Goal: Task Accomplishment & Management: Complete application form

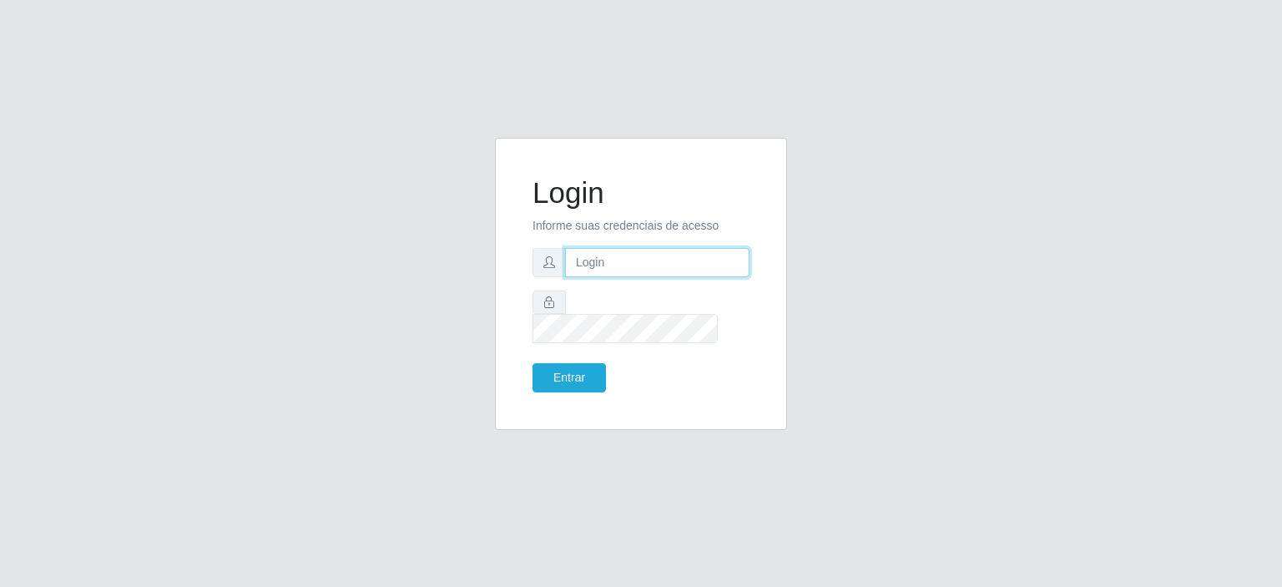
click at [609, 273] on input "text" at bounding box center [657, 262] width 184 height 29
type input "annapaulacst0723@gmail.com"
click at [578, 363] on button "Entrar" at bounding box center [568, 377] width 73 height 29
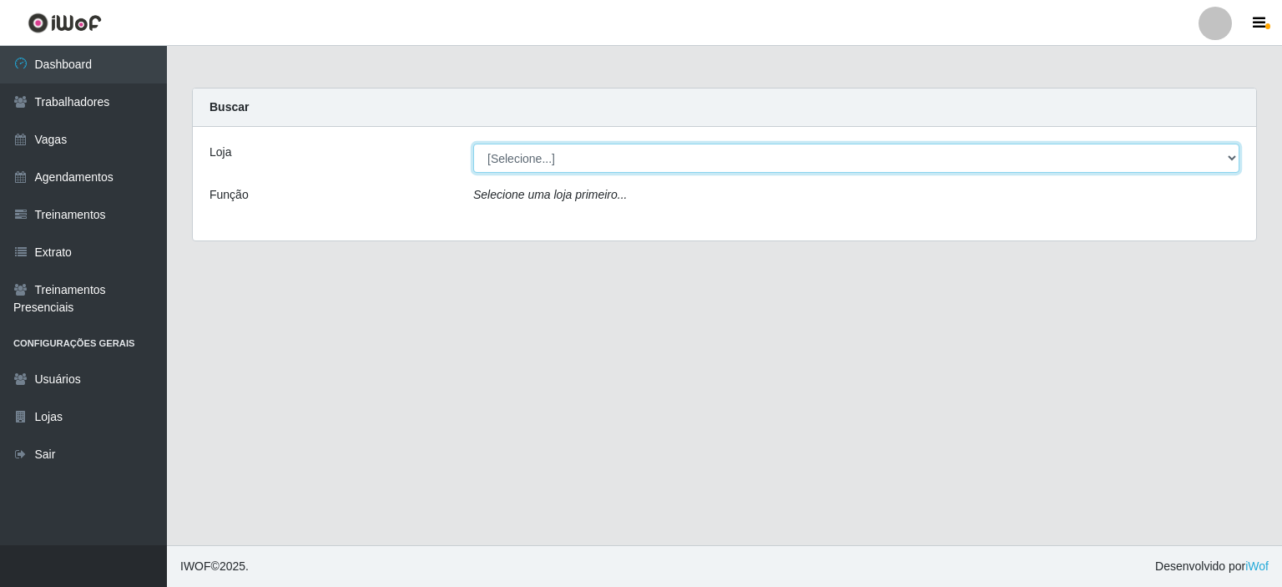
click at [515, 162] on select "[Selecione...] Corte Fácil - Unidade Planalto" at bounding box center [856, 158] width 766 height 29
select select "202"
click at [473, 144] on select "[Selecione...] Corte Fácil - Unidade Planalto" at bounding box center [856, 158] width 766 height 29
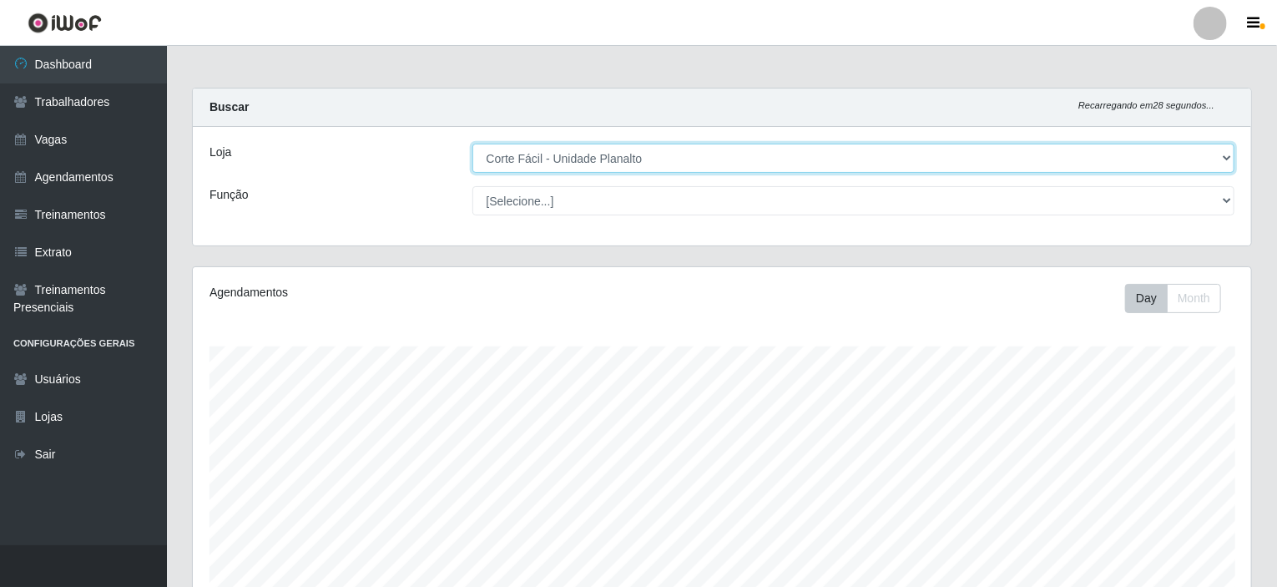
scroll to position [346, 1058]
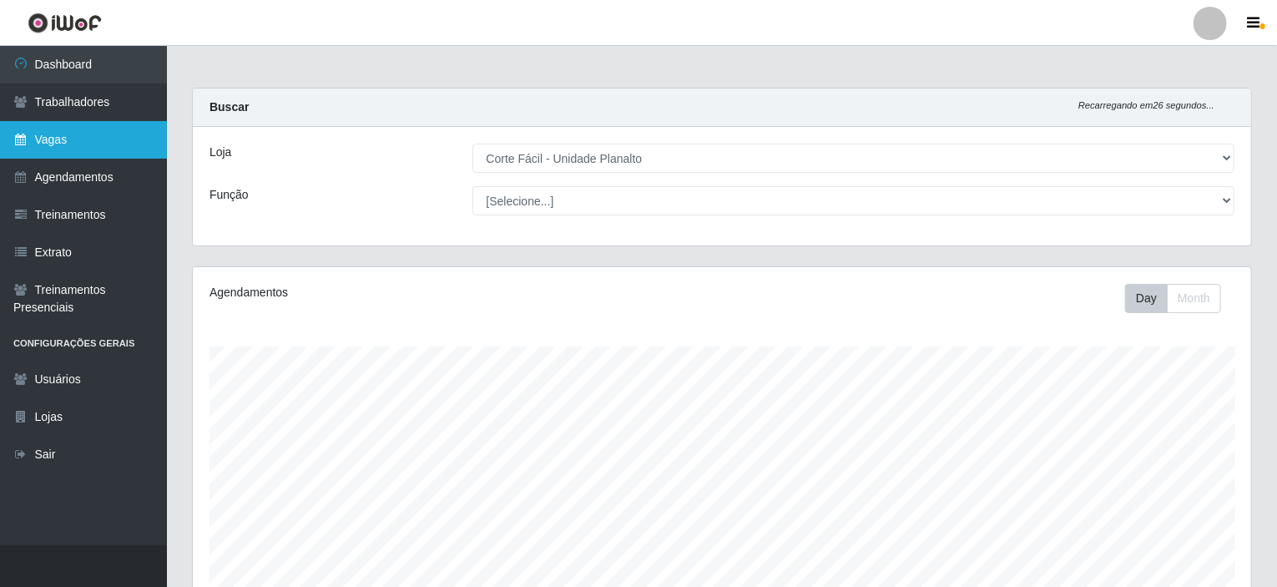
click at [58, 141] on link "Vagas" at bounding box center [83, 140] width 167 height 38
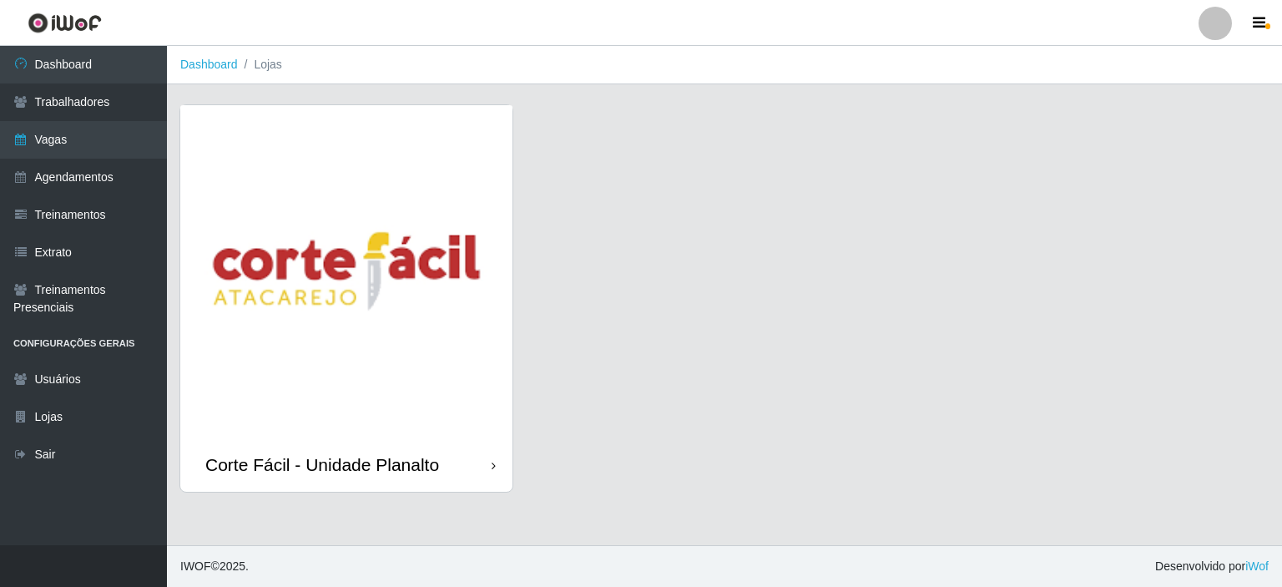
click at [365, 237] on img at bounding box center [346, 271] width 332 height 332
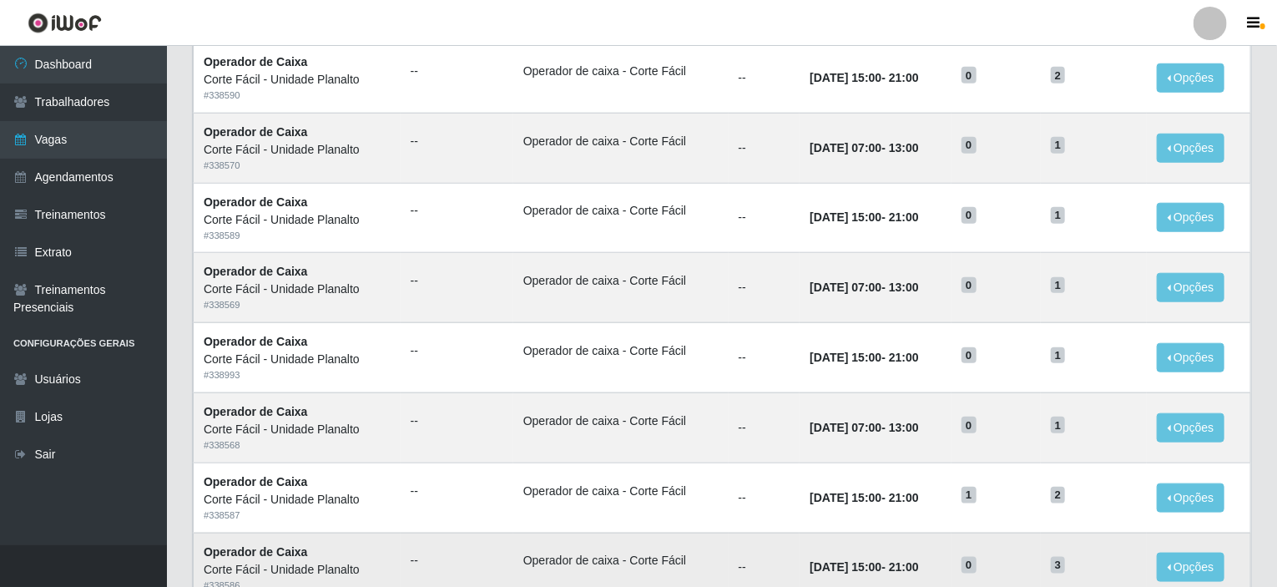
scroll to position [822, 0]
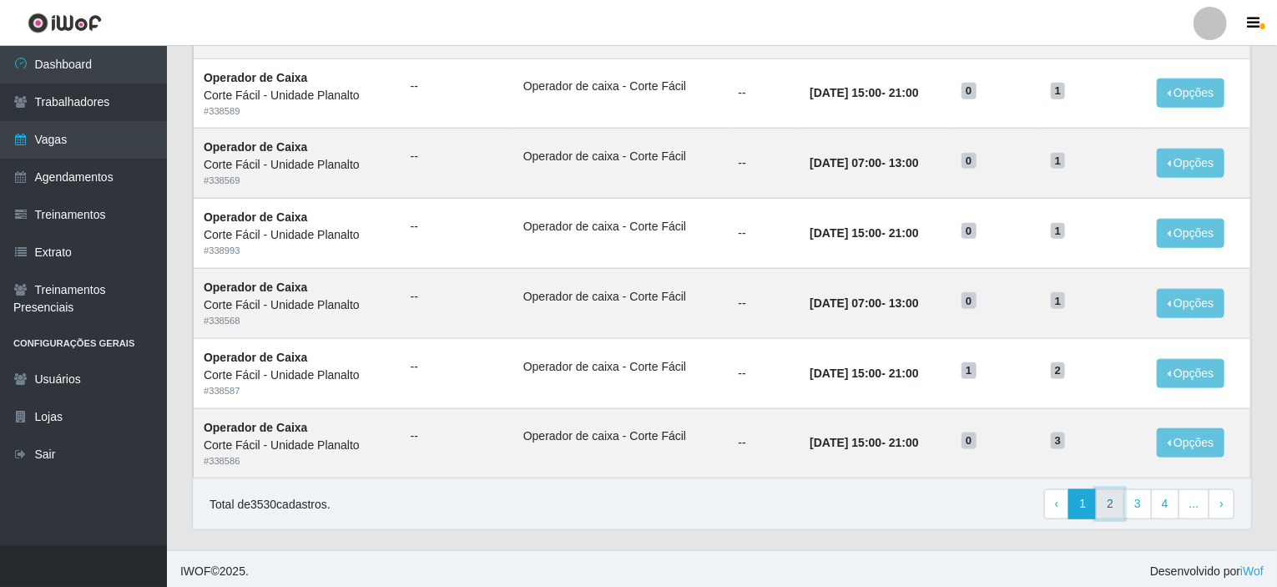
click at [1114, 498] on link "2" at bounding box center [1110, 504] width 28 height 30
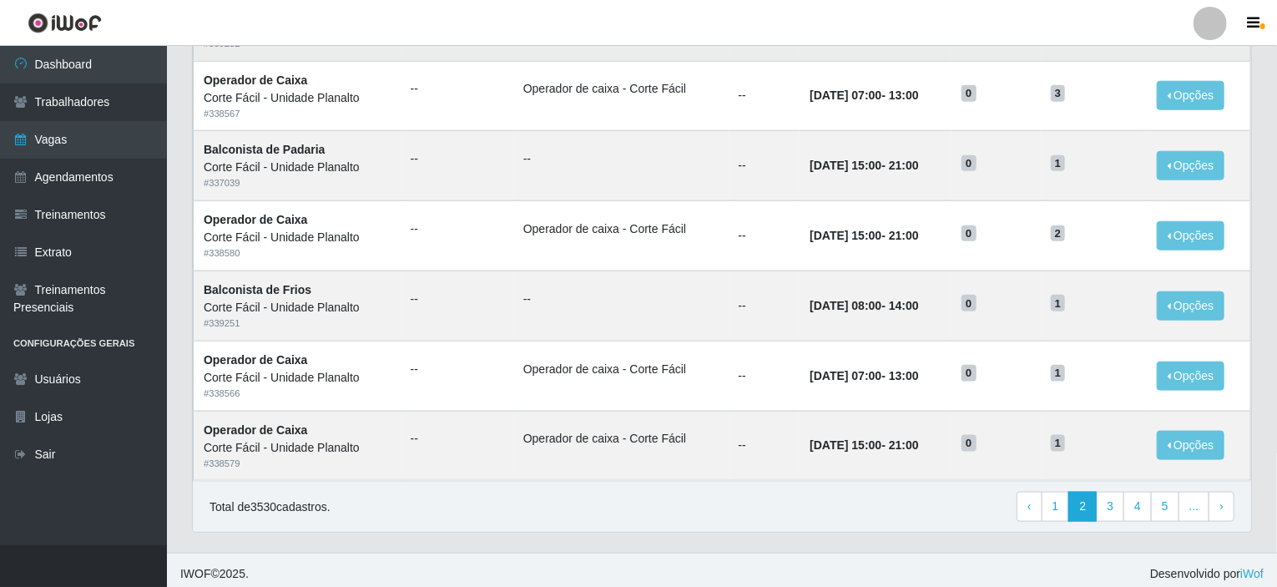
scroll to position [822, 0]
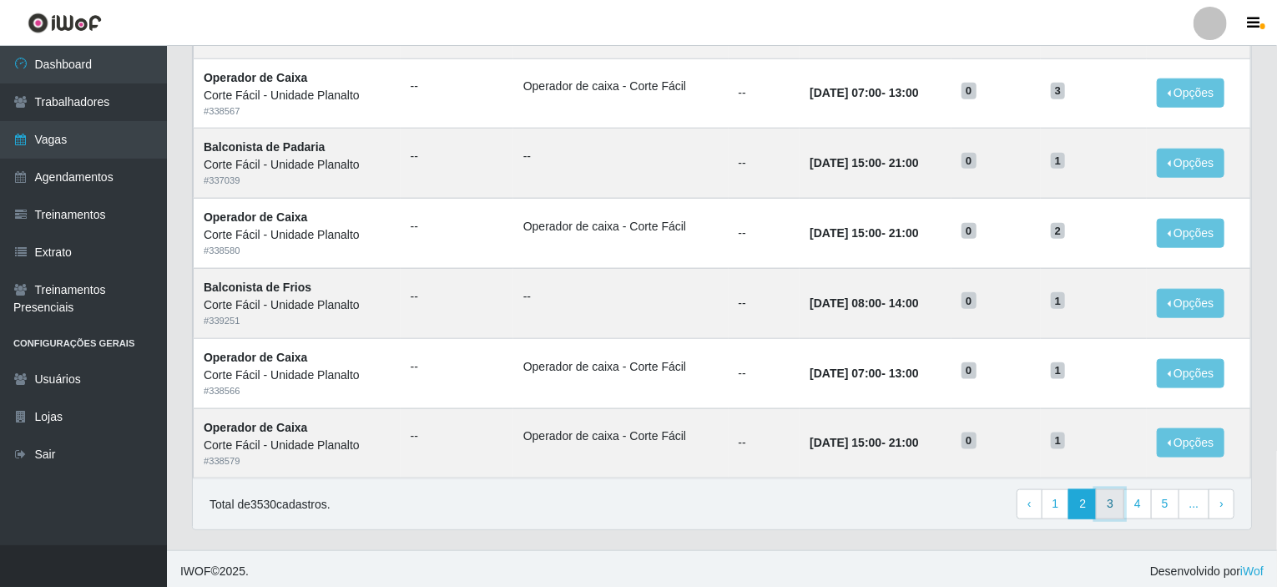
click at [1121, 503] on link "3" at bounding box center [1110, 504] width 28 height 30
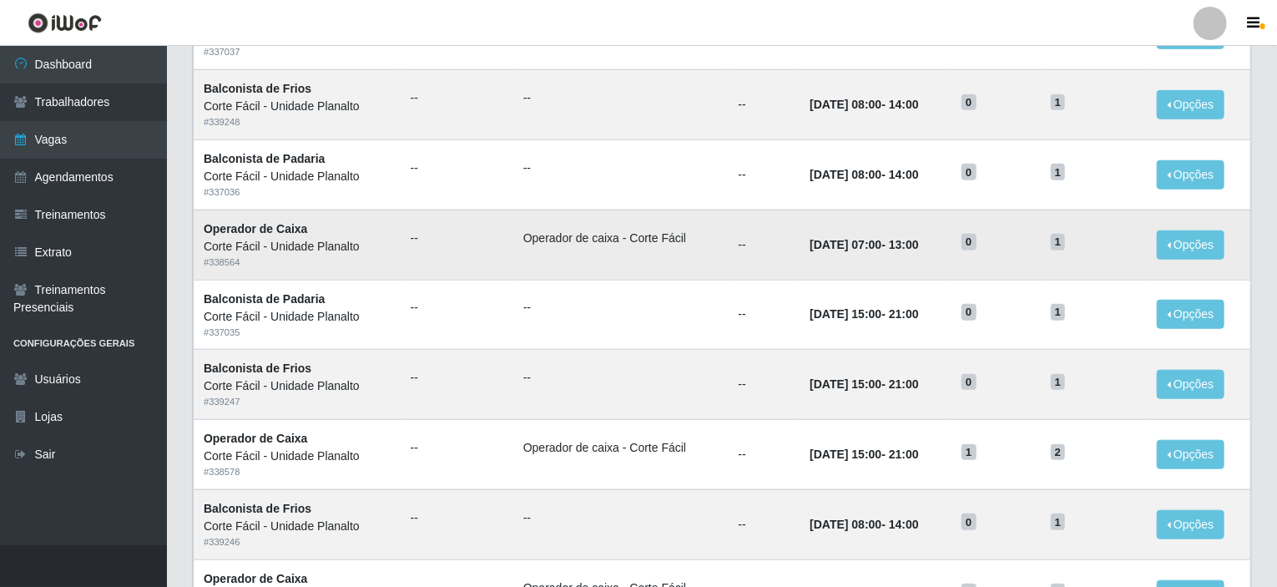
scroll to position [822, 0]
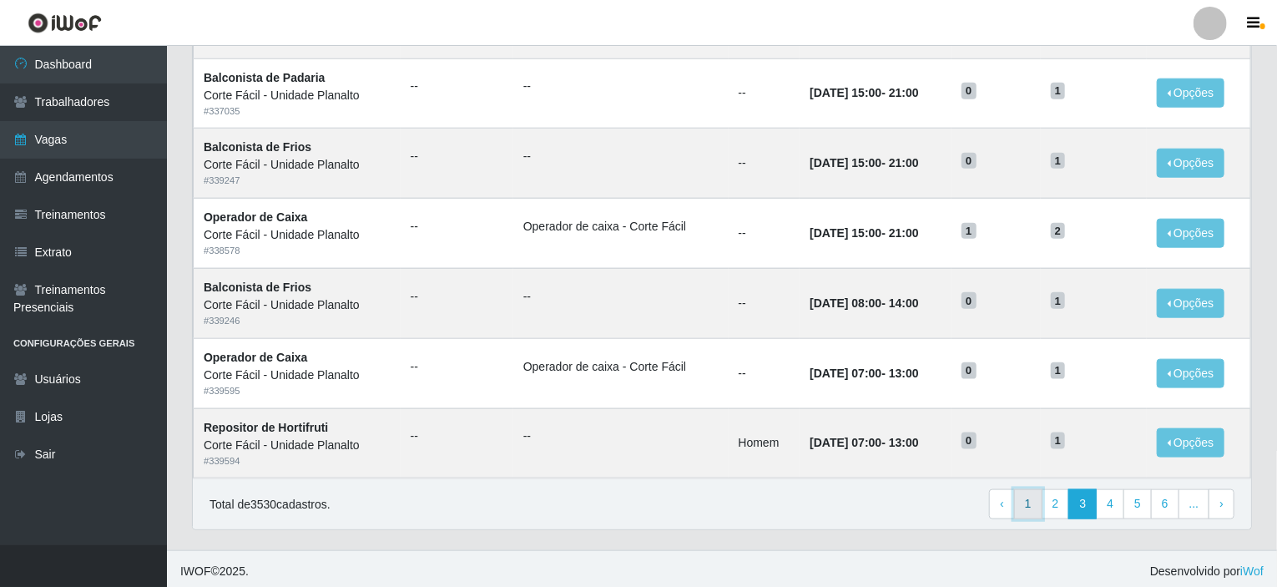
click at [1035, 501] on link "1" at bounding box center [1028, 504] width 28 height 30
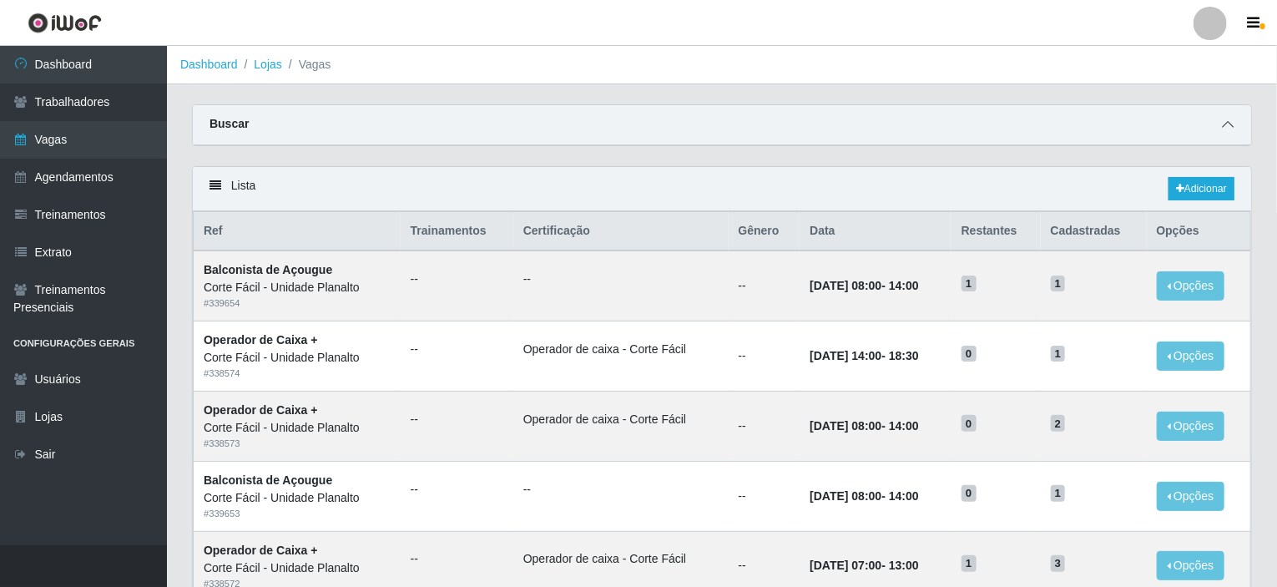
click at [1222, 120] on span at bounding box center [1228, 124] width 20 height 19
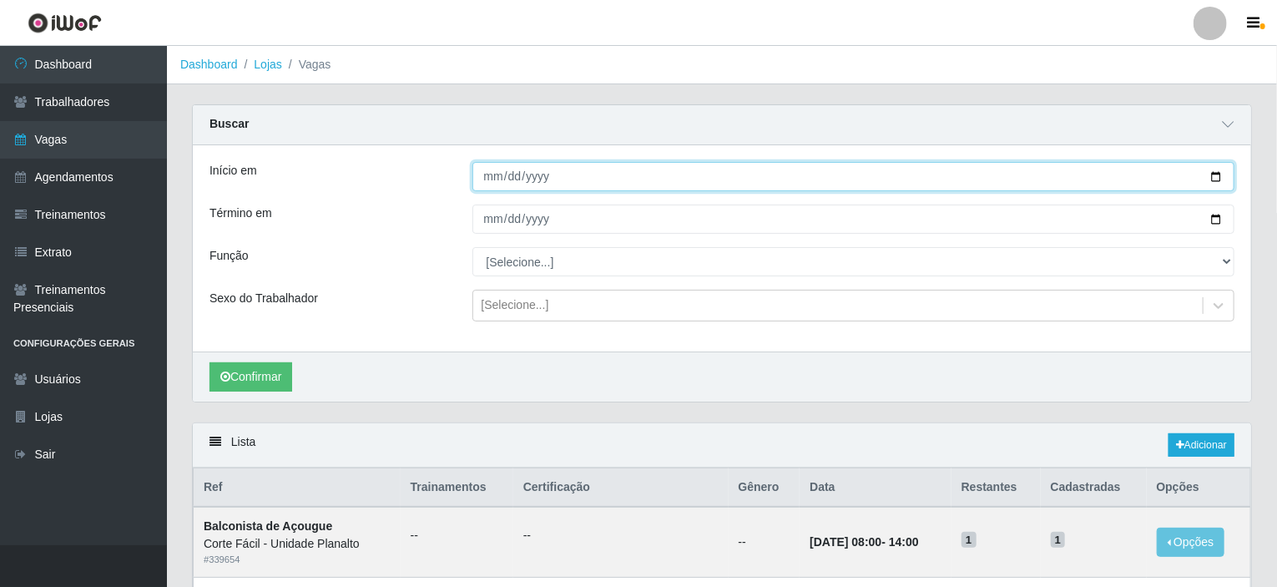
click at [1218, 169] on input "Início em" at bounding box center [853, 176] width 763 height 29
type input "[DATE]"
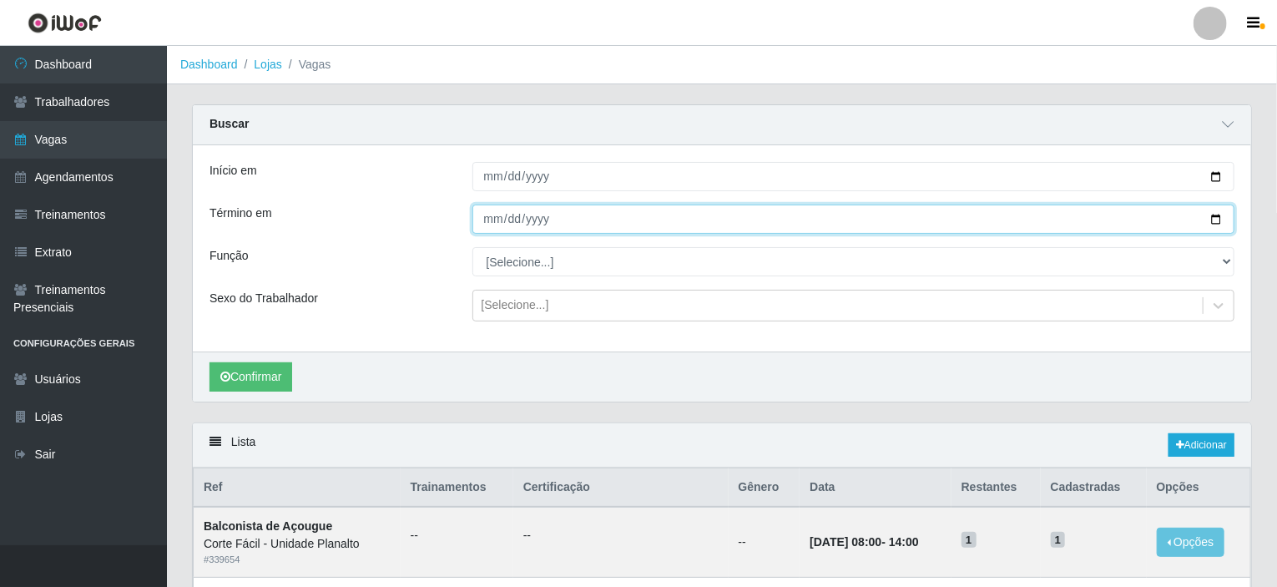
click at [1213, 220] on input "Término em" at bounding box center [853, 218] width 763 height 29
type input "[DATE]"
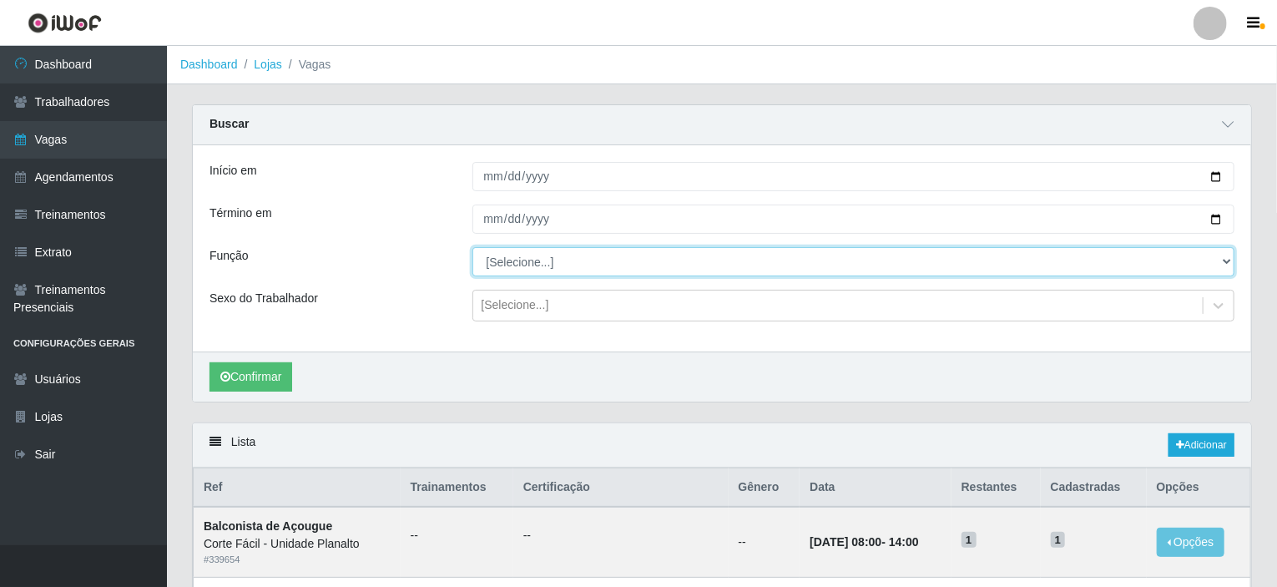
click at [499, 265] on select "[Selecione...] ASG ASG + ASG ++ Auxiliar de Estacionamento Auxiliar de Estacion…" at bounding box center [853, 261] width 763 height 29
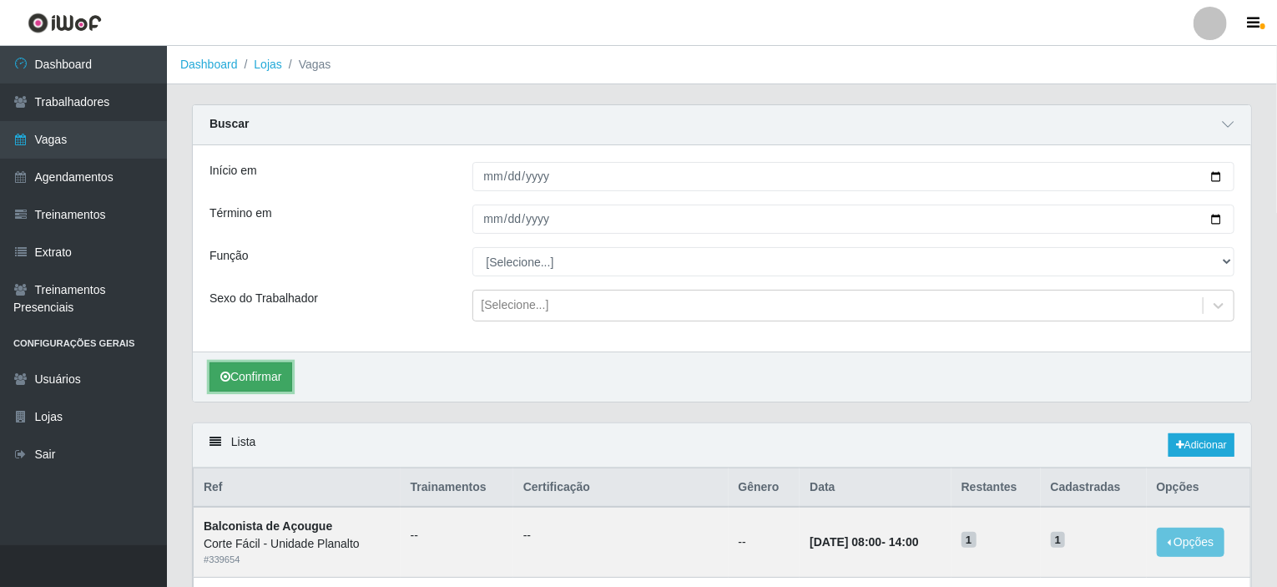
click at [270, 380] on button "Confirmar" at bounding box center [250, 376] width 83 height 29
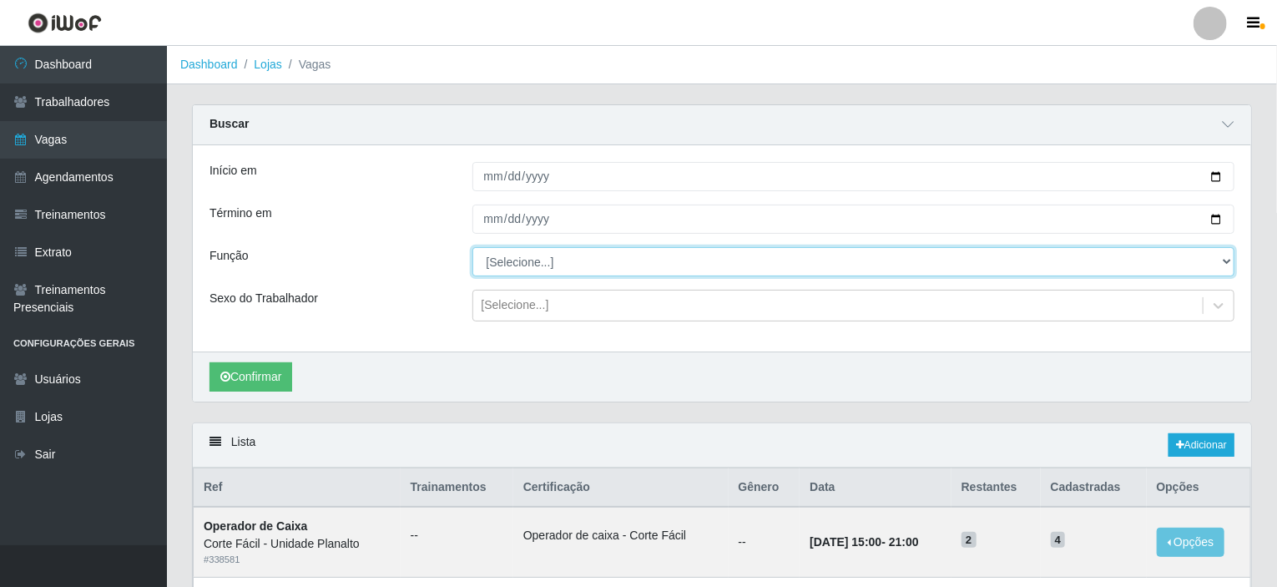
click at [1230, 258] on select "[Selecione...] ASG ASG + ASG ++ Auxiliar de Estacionamento Auxiliar de Estacion…" at bounding box center [853, 261] width 763 height 29
click at [472, 247] on select "[Selecione...] ASG ASG + ASG ++ Auxiliar de Estacionamento Auxiliar de Estacion…" at bounding box center [853, 261] width 763 height 29
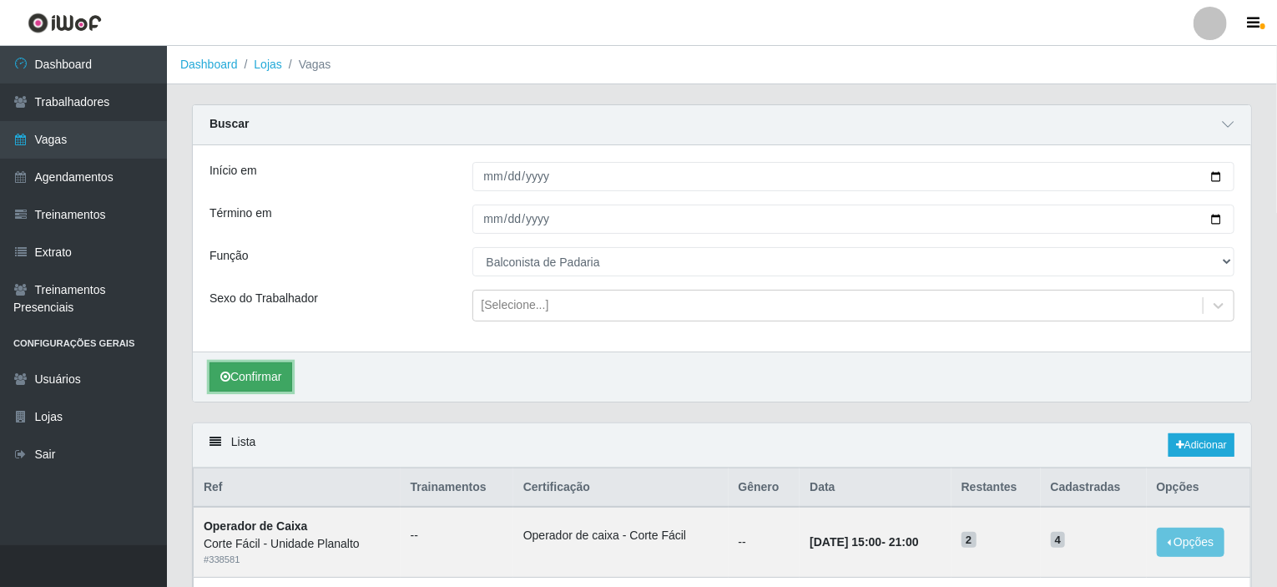
click at [267, 374] on button "Confirmar" at bounding box center [250, 376] width 83 height 29
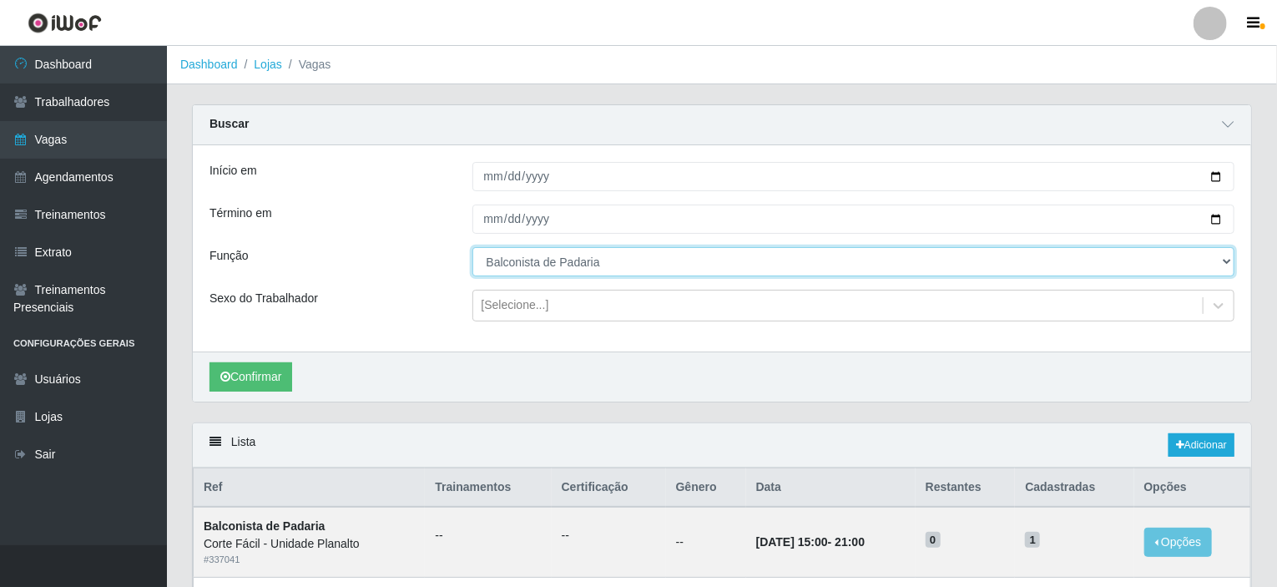
click at [1224, 262] on select "[Selecione...] ASG ASG + ASG ++ Auxiliar de Estacionamento Auxiliar de Estacion…" at bounding box center [853, 261] width 763 height 29
select select "107"
click at [472, 247] on select "[Selecione...] ASG ASG + ASG ++ Auxiliar de Estacionamento Auxiliar de Estacion…" at bounding box center [853, 261] width 763 height 29
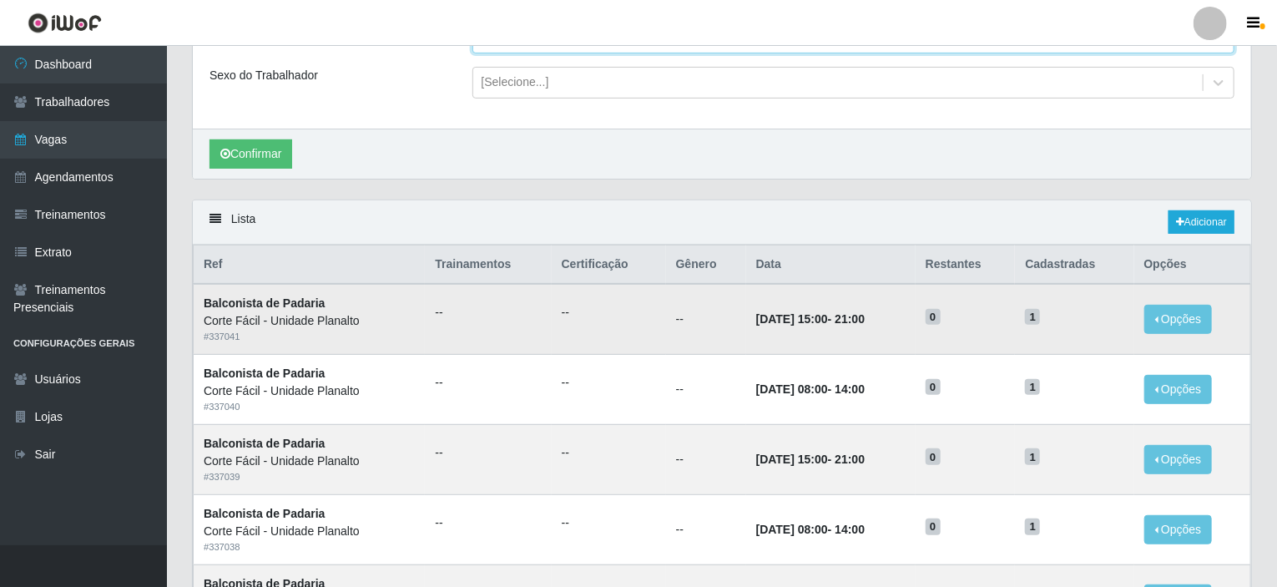
scroll to position [250, 0]
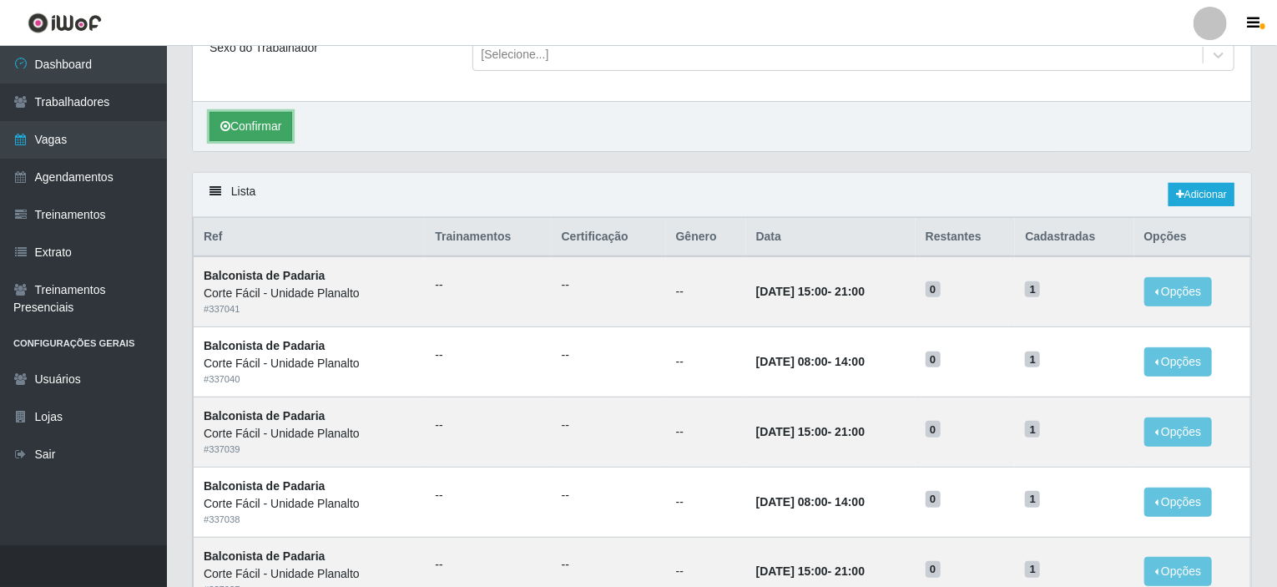
click at [259, 123] on button "Confirmar" at bounding box center [250, 126] width 83 height 29
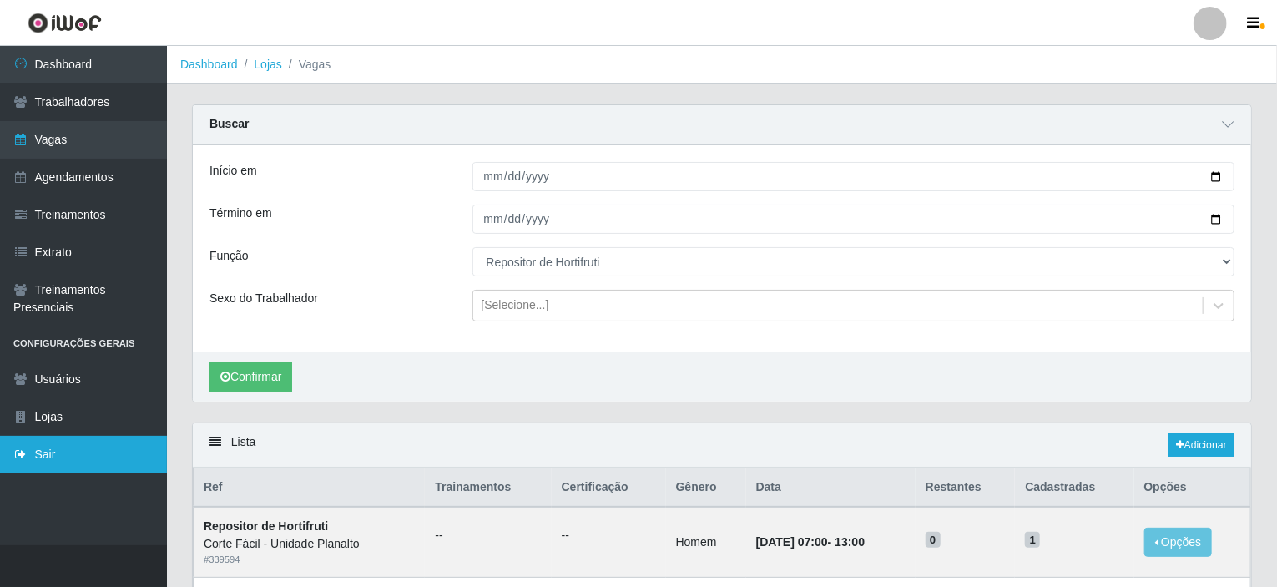
click at [77, 457] on link "Sair" at bounding box center [83, 455] width 167 height 38
